Goal: Find contact information: Find contact information

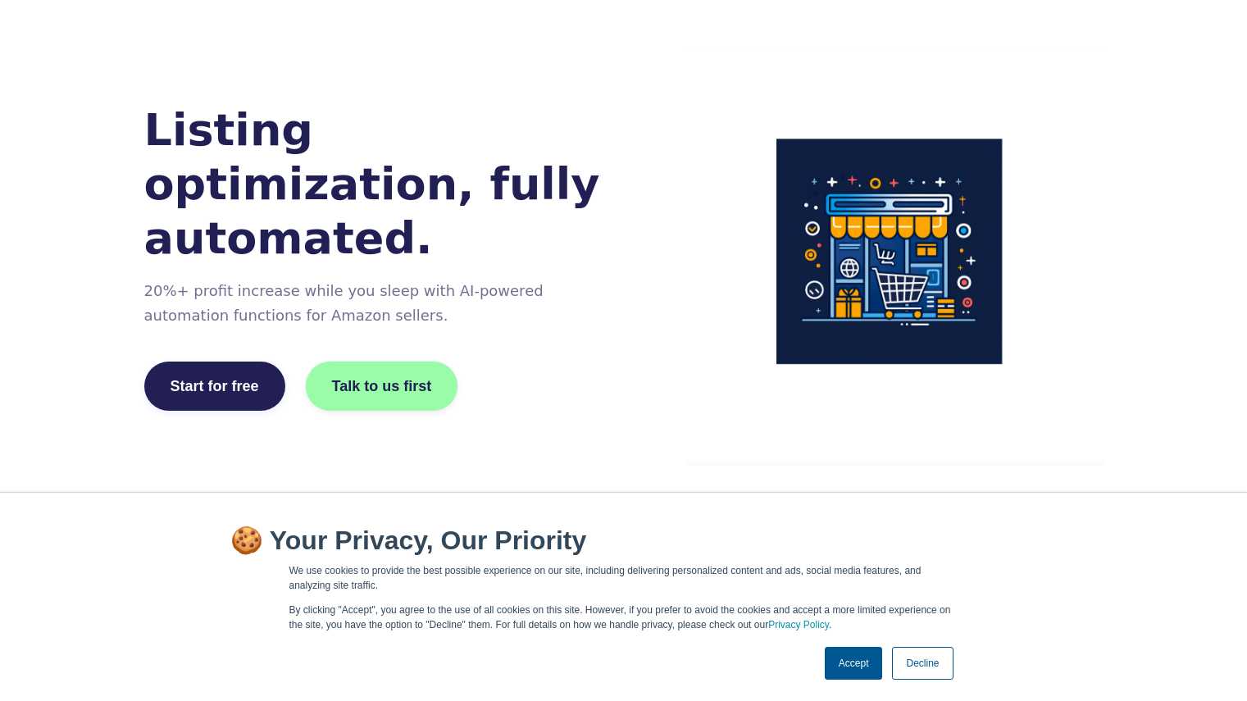
scroll to position [164, 0]
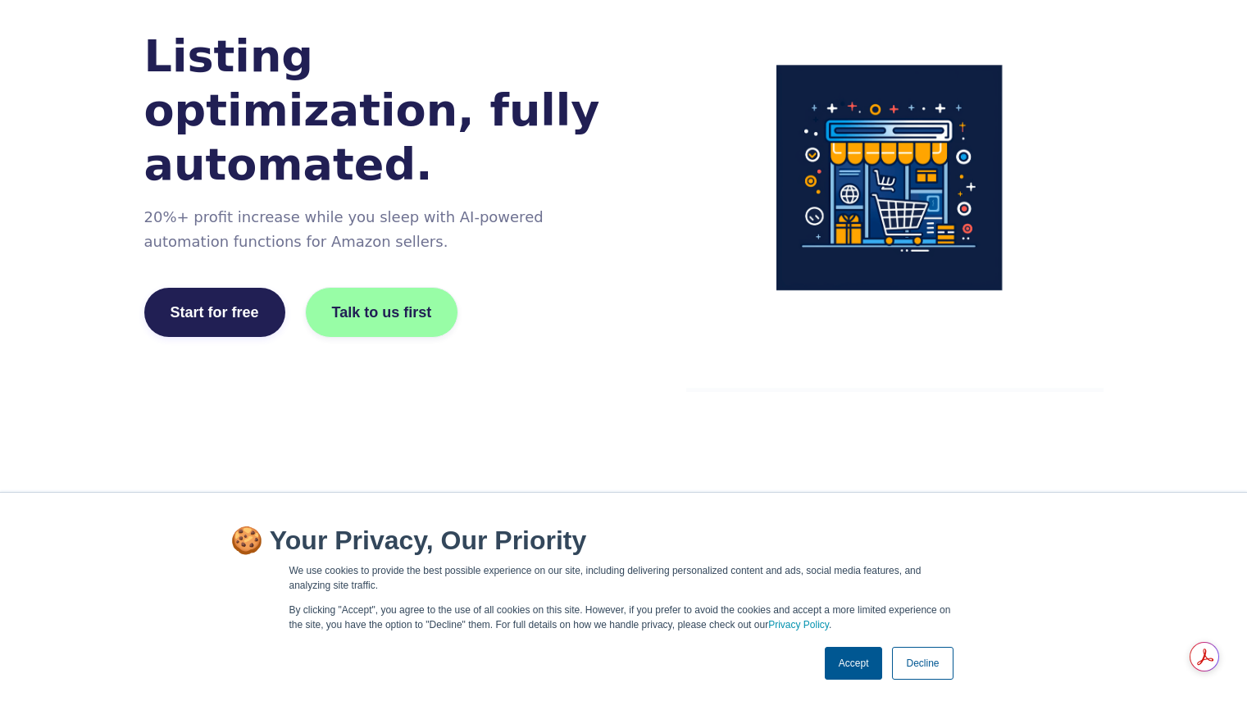
click at [913, 660] on link "Decline" at bounding box center [922, 663] width 61 height 33
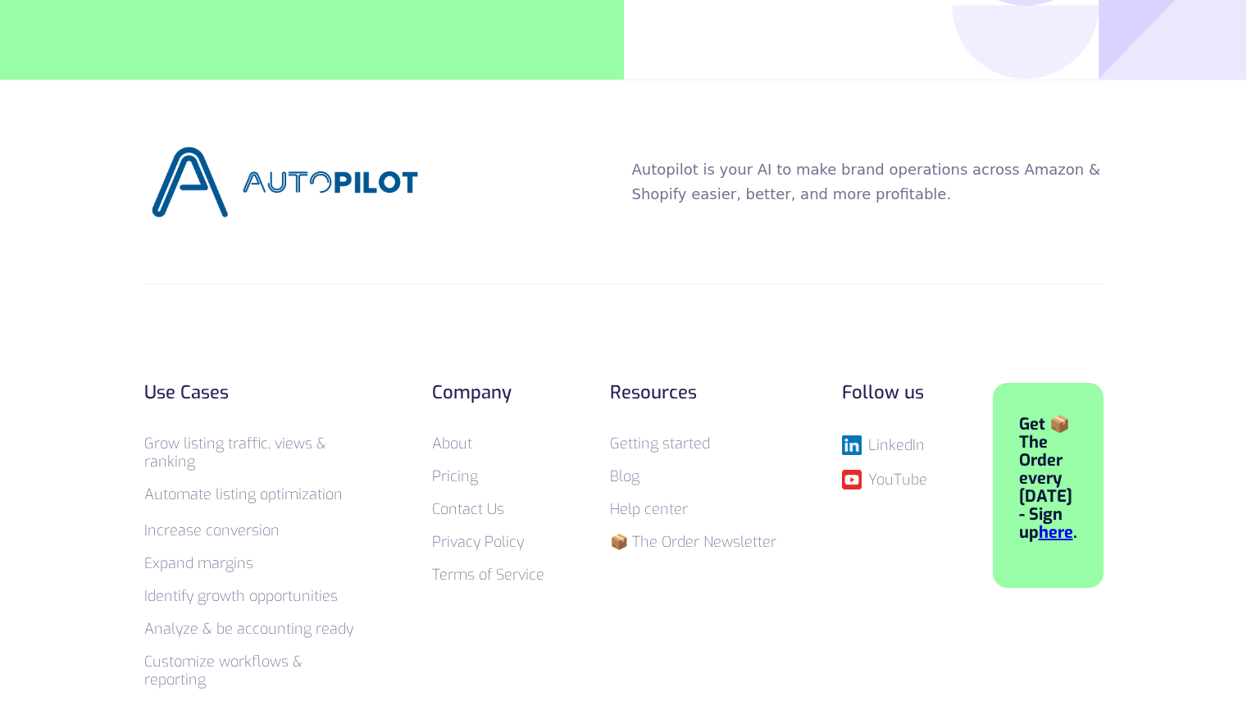
scroll to position [6311, 0]
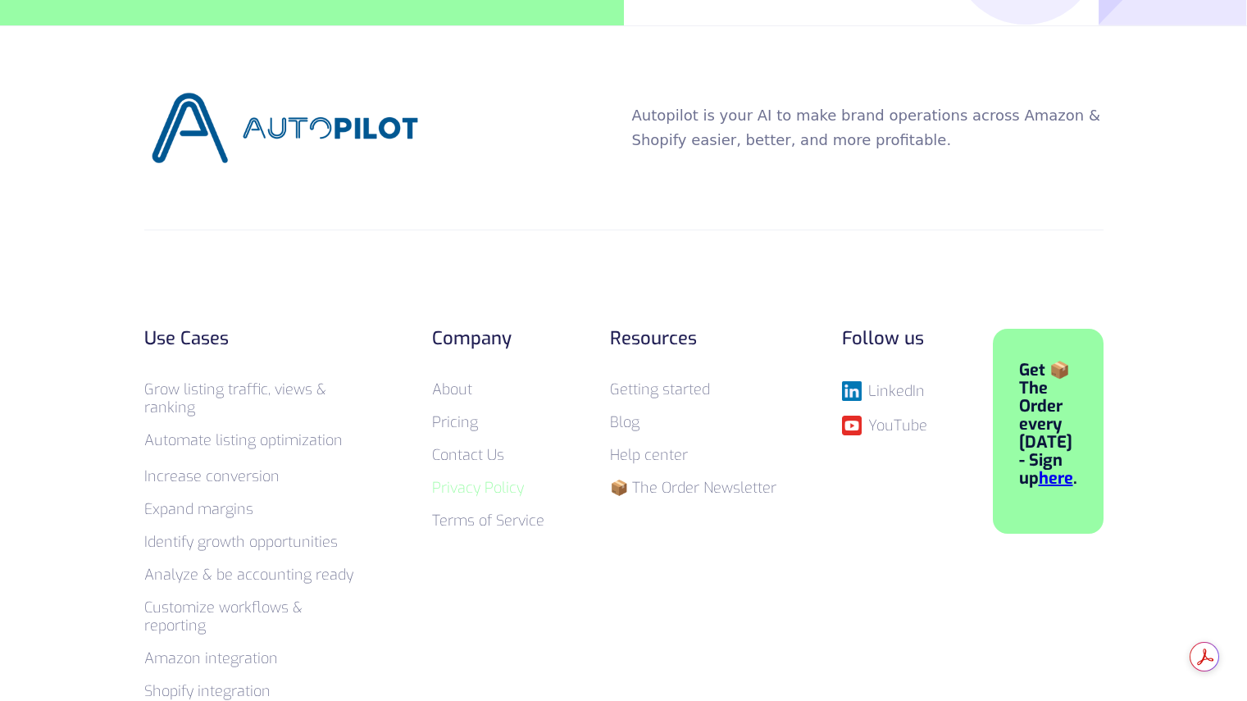
click at [479, 478] on link "Privacy Policy" at bounding box center [478, 488] width 92 height 20
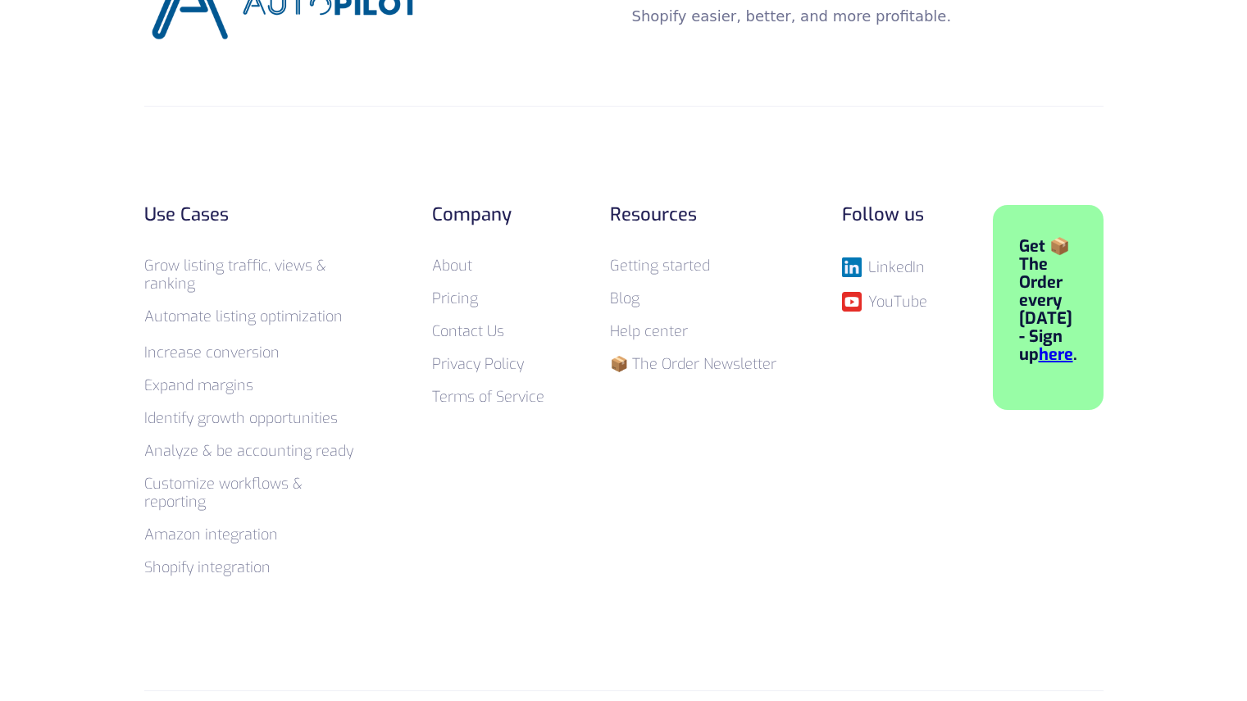
scroll to position [6452, 0]
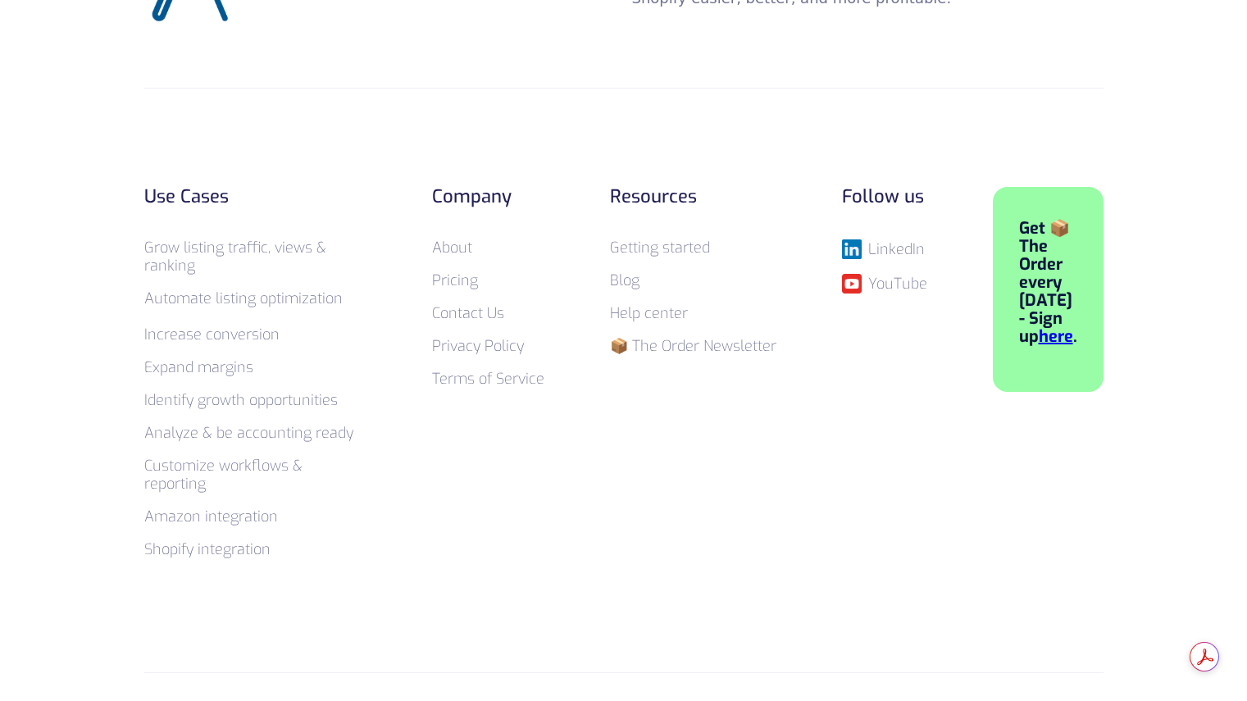
drag, startPoint x: 555, startPoint y: 664, endPoint x: 609, endPoint y: 664, distance: 54.1
copy p "Autopilot, Inc"
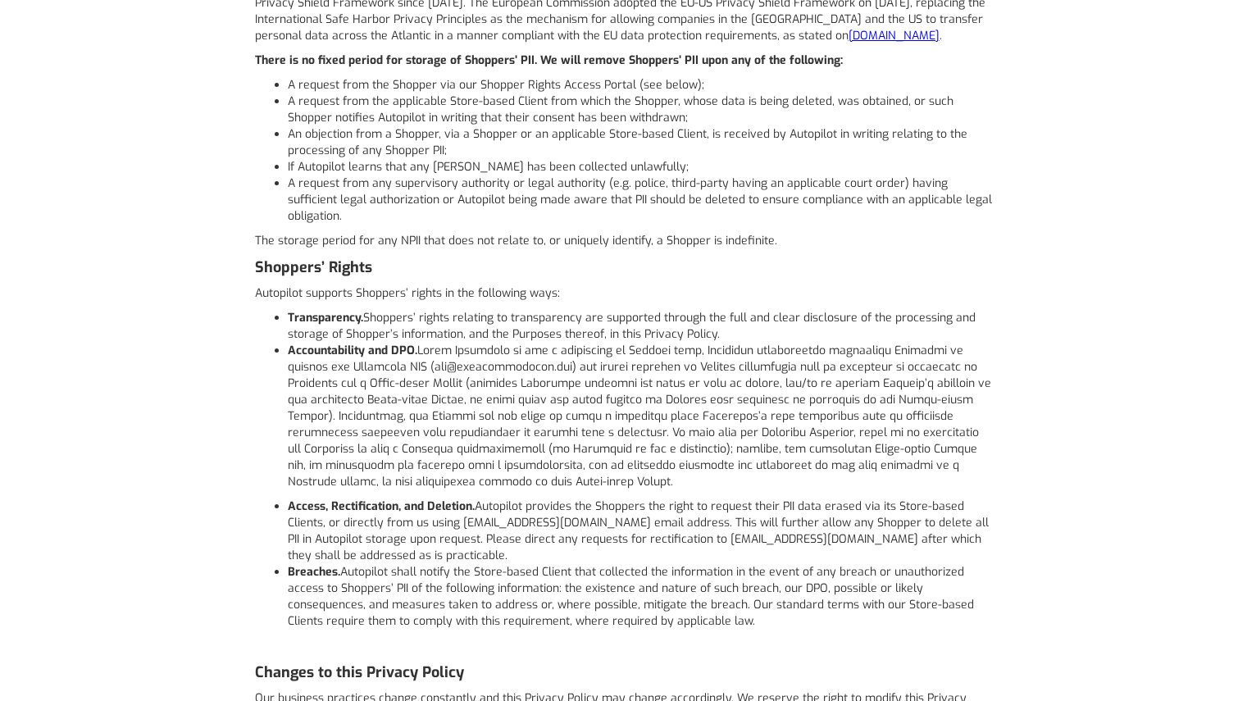
scroll to position [4158, 0]
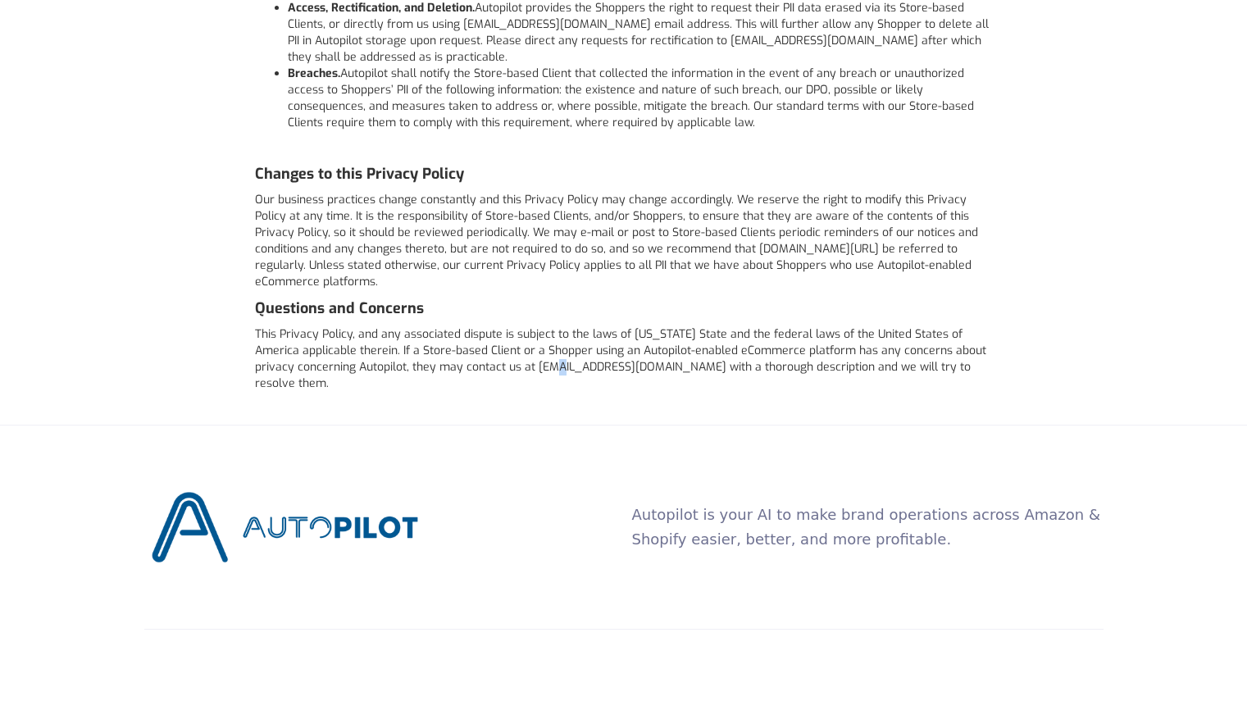
drag, startPoint x: 558, startPoint y: 347, endPoint x: 569, endPoint y: 347, distance: 10.7
click at [563, 347] on p "This Privacy Policy, and any associated dispute is subject to the laws of Washi…" at bounding box center [624, 359] width 738 height 66
click at [656, 352] on p "This Privacy Policy, and any associated dispute is subject to the laws of Washi…" at bounding box center [624, 359] width 738 height 66
drag, startPoint x: 665, startPoint y: 348, endPoint x: 556, endPoint y: 357, distance: 109.3
click at [556, 357] on p "This Privacy Policy, and any associated dispute is subject to the laws of Washi…" at bounding box center [624, 359] width 738 height 66
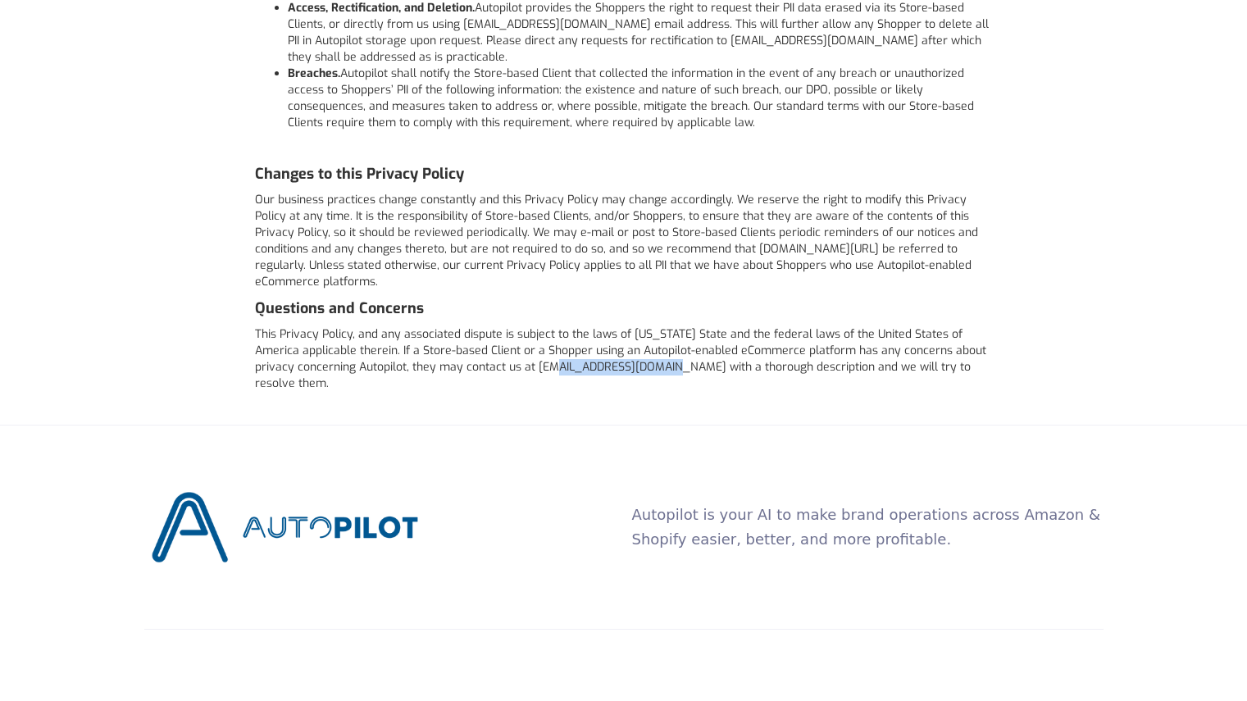
copy p "@autopilotbrand.com"
